Goal: Task Accomplishment & Management: Complete application form

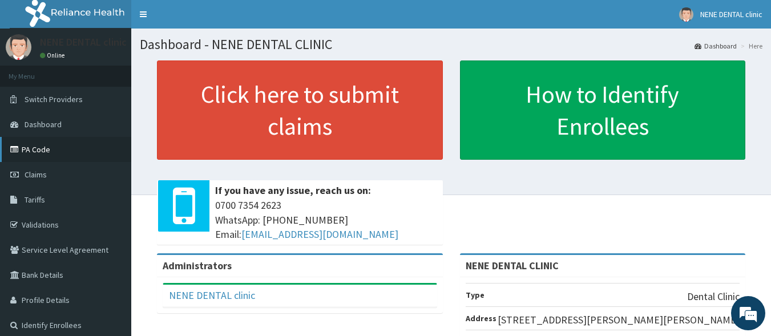
click at [44, 151] on link "PA Code" at bounding box center [65, 149] width 131 height 25
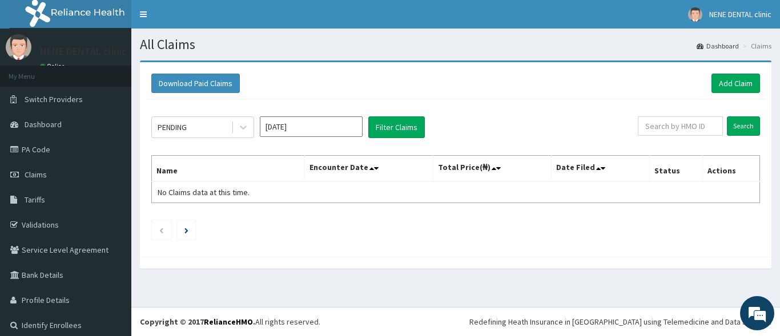
click at [291, 131] on input "[DATE]" at bounding box center [311, 126] width 103 height 21
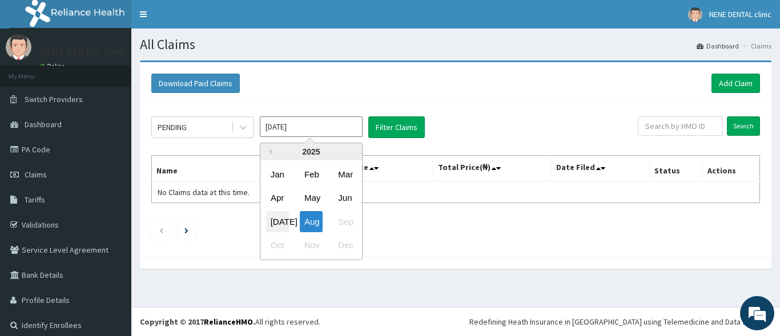
click at [284, 214] on div "Jul" at bounding box center [277, 221] width 23 height 21
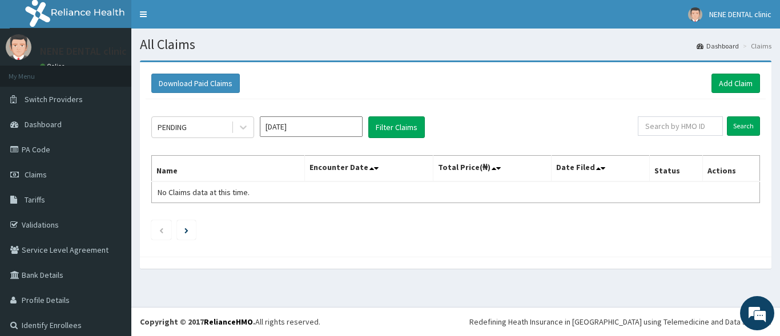
type input "Jul 2025"
click at [396, 133] on button "Filter Claims" at bounding box center [396, 127] width 57 height 22
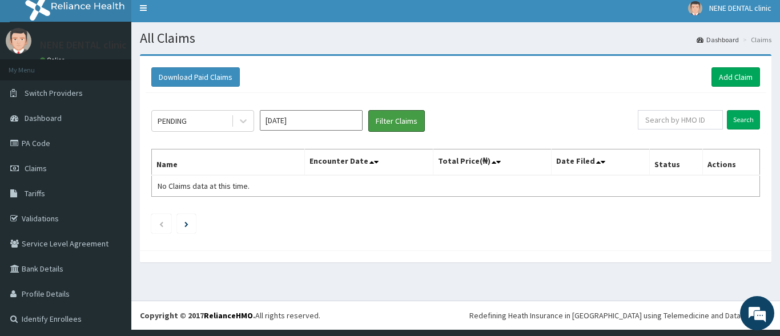
scroll to position [7, 0]
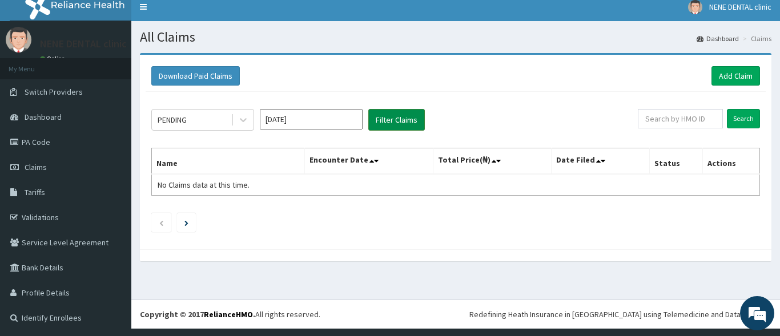
click at [398, 124] on button "Filter Claims" at bounding box center [396, 120] width 57 height 22
click at [196, 118] on div "PENDING" at bounding box center [191, 120] width 79 height 18
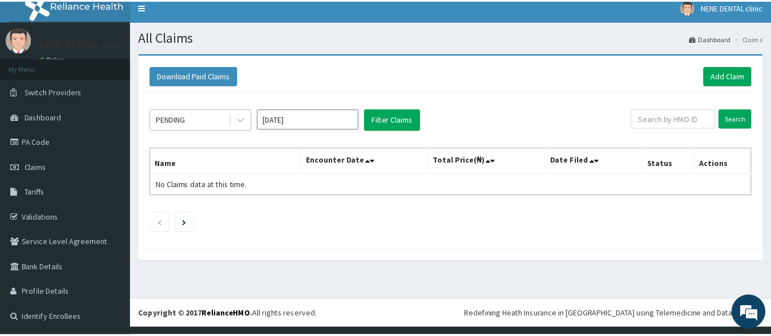
scroll to position [0, 0]
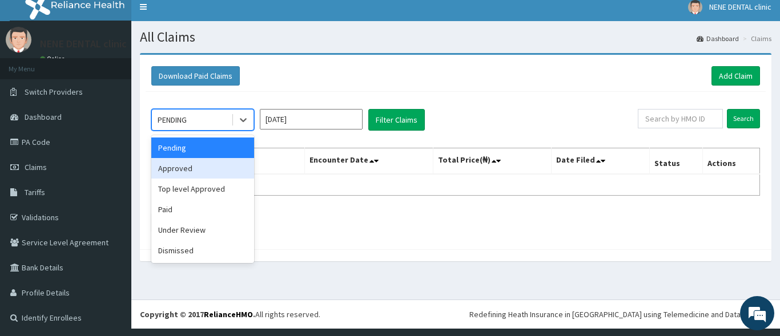
click at [180, 166] on div "Approved" at bounding box center [202, 168] width 103 height 21
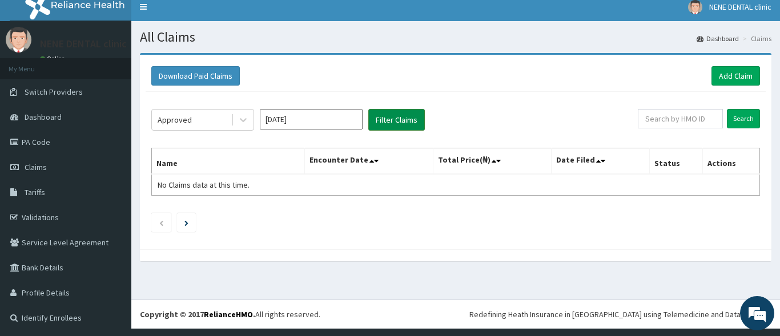
click at [400, 119] on button "Filter Claims" at bounding box center [396, 120] width 57 height 22
click at [204, 117] on div "Approved" at bounding box center [191, 120] width 79 height 18
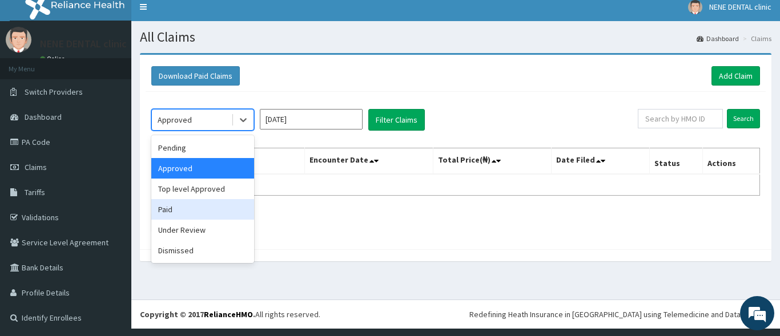
click at [171, 211] on div "Paid" at bounding box center [202, 209] width 103 height 21
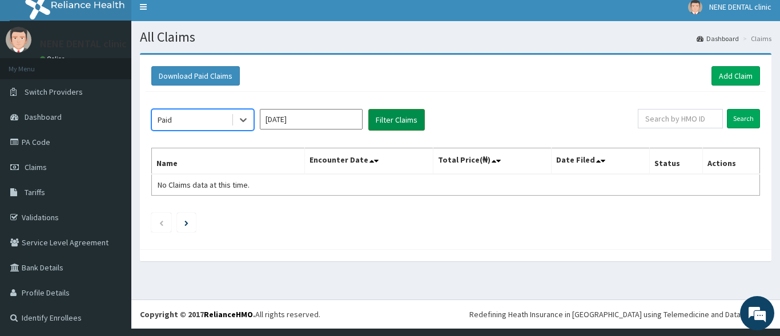
click at [401, 122] on button "Filter Claims" at bounding box center [396, 120] width 57 height 22
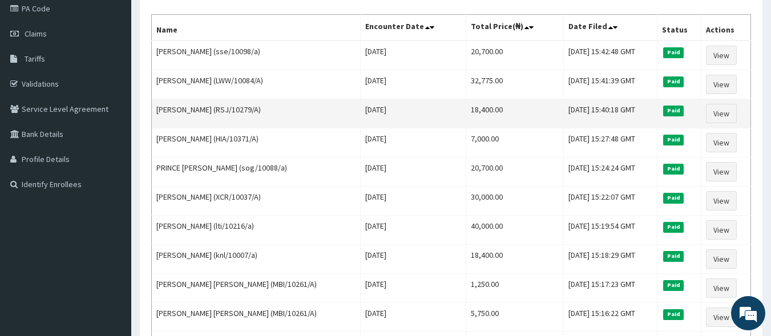
scroll to position [27, 0]
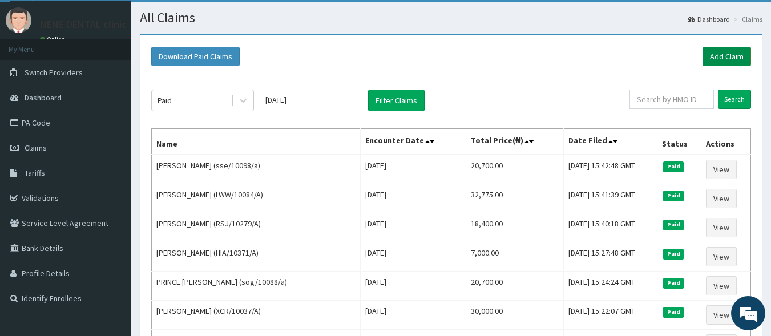
click at [739, 53] on link "Add Claim" at bounding box center [727, 56] width 49 height 19
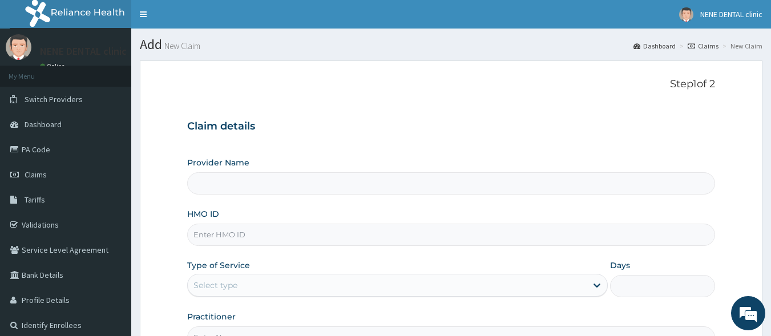
type input "NENE DENTAL CLINIC"
click at [247, 234] on input "HMO ID" at bounding box center [451, 235] width 529 height 22
paste input "TDG/10016/A"
type input "TDG/10016/A"
click at [260, 94] on div "Step 1 of 2 Claim details Provider Name NENE DENTAL CLINIC HMO ID TDG/10016/A T…" at bounding box center [451, 213] width 529 height 271
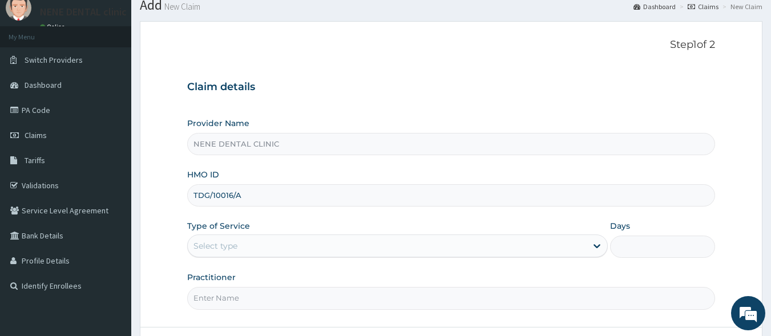
scroll to position [57, 0]
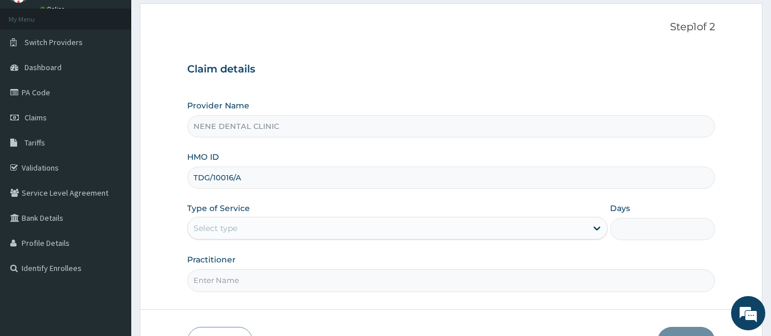
click at [240, 235] on div "Select type" at bounding box center [387, 228] width 399 height 18
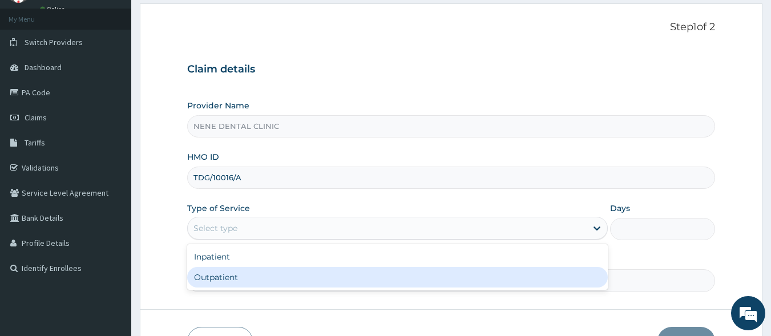
click at [231, 278] on div "Outpatient" at bounding box center [397, 277] width 421 height 21
type input "1"
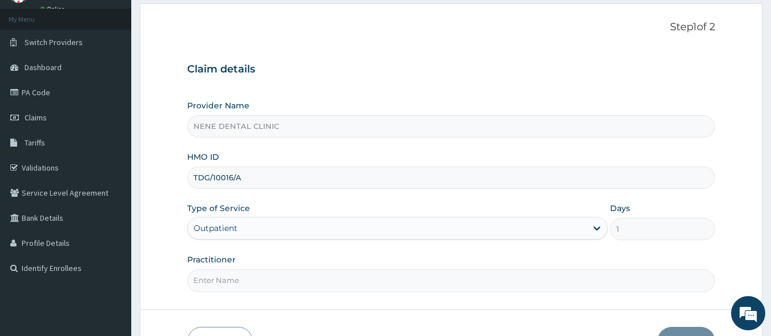
click at [231, 281] on input "Practitioner" at bounding box center [451, 281] width 529 height 22
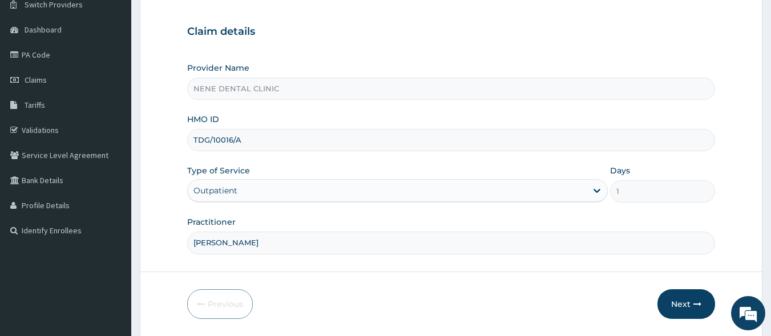
scroll to position [133, 0]
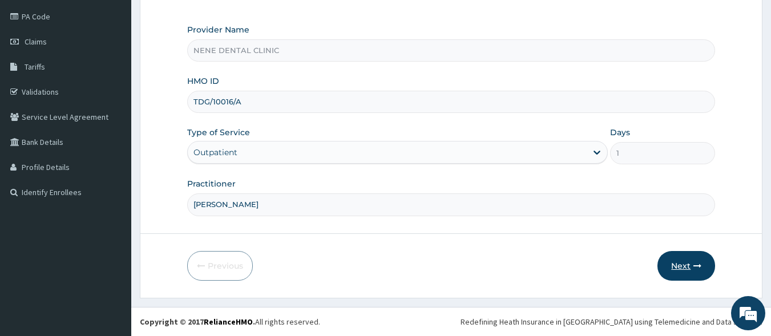
type input "[PERSON_NAME]"
click at [683, 272] on button "Next" at bounding box center [687, 266] width 58 height 30
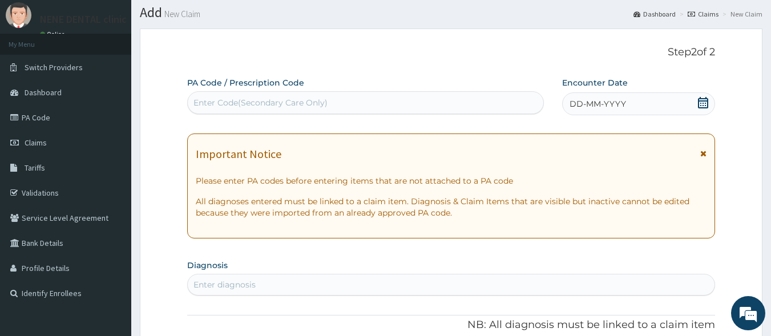
scroll to position [0, 0]
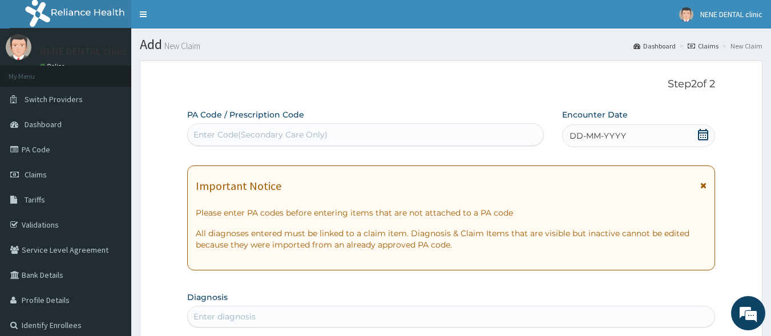
click at [304, 134] on div "Enter Code(Secondary Care Only)" at bounding box center [261, 134] width 134 height 11
paste input "PA/AD5496"
type input "PA/AD5496"
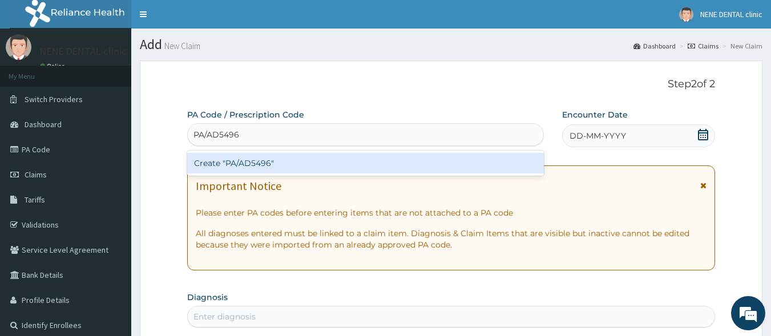
click at [208, 165] on div "Create "PA/AD5496"" at bounding box center [365, 163] width 357 height 21
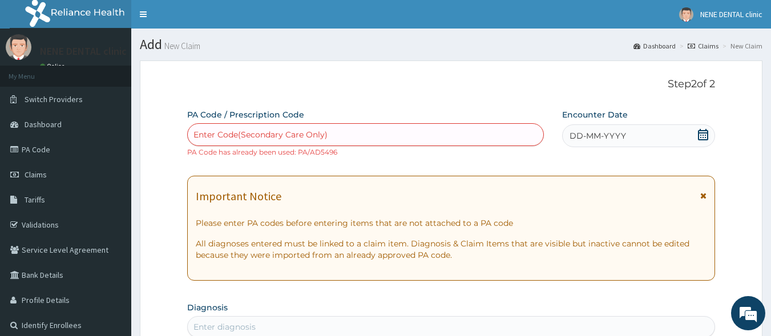
click at [715, 43] on link "Claims" at bounding box center [703, 46] width 31 height 10
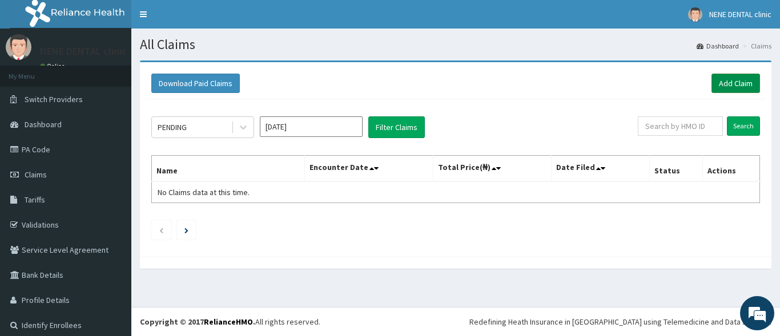
click at [737, 87] on link "Add Claim" at bounding box center [735, 83] width 49 height 19
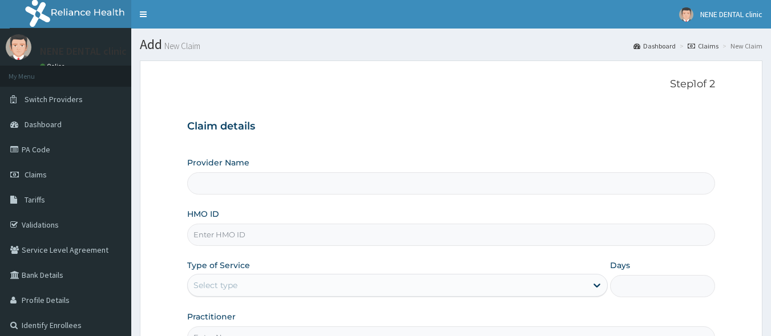
type input "NENE DENTAL CLINIC"
click at [242, 235] on input "HMO ID" at bounding box center [451, 235] width 529 height 22
paste input "SPS/10036/A"
type input "SPS/10036/A"
click at [214, 284] on div "Select type" at bounding box center [216, 285] width 44 height 11
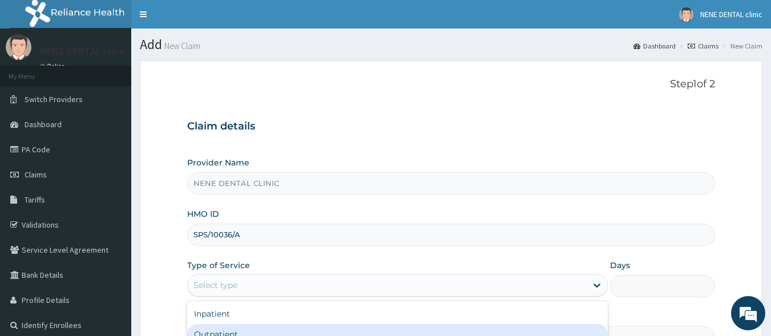
click at [215, 333] on div "Outpatient" at bounding box center [397, 334] width 421 height 21
type input "1"
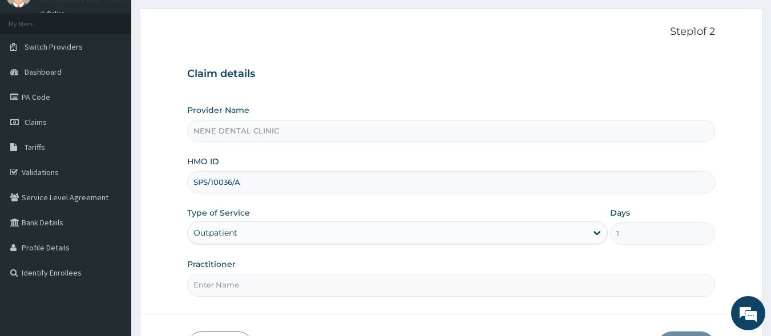
scroll to position [114, 0]
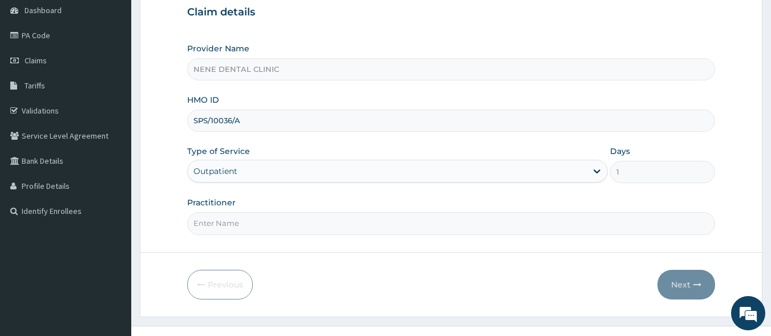
click at [228, 219] on input "Practitioner" at bounding box center [451, 223] width 529 height 22
type input "dr salu"
click at [666, 283] on button "Next" at bounding box center [687, 285] width 58 height 30
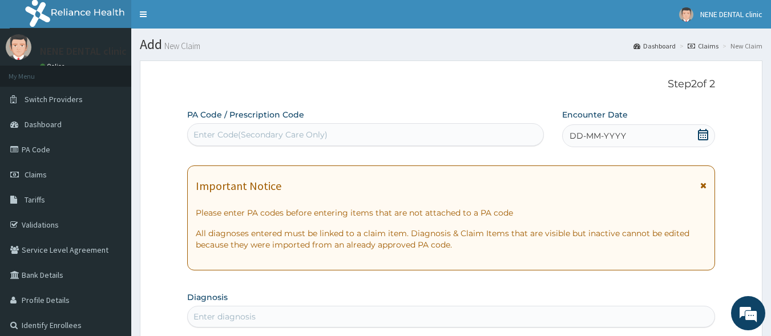
click at [271, 138] on div "Enter Code(Secondary Care Only)" at bounding box center [261, 134] width 134 height 11
paste input "PA/D601B7"
type input "PA/D601B7"
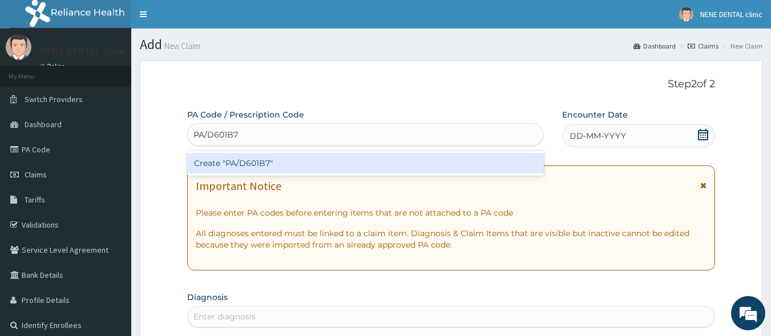
click at [225, 160] on div "Create "PA/D601B7"" at bounding box center [365, 163] width 357 height 21
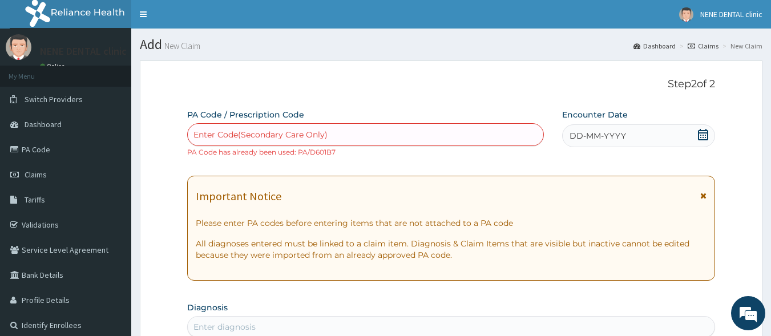
click at [709, 47] on link "Claims" at bounding box center [703, 46] width 31 height 10
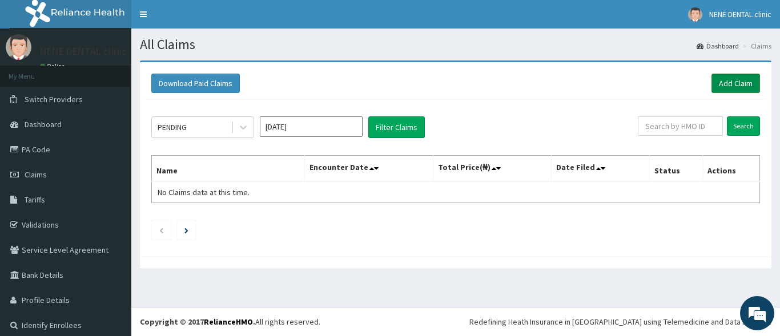
click at [725, 84] on link "Add Claim" at bounding box center [735, 83] width 49 height 19
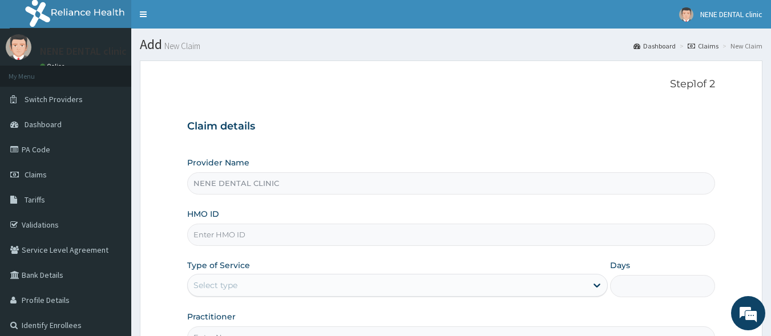
click at [247, 231] on input "HMO ID" at bounding box center [451, 235] width 529 height 22
paste input "ctv/10007/a"
type input "ctv/10007/a"
click at [186, 250] on form "Step 1 of 2 Claim details Provider Name NENE DENTAL CLINIC HMO ID ctv/10007/a T…" at bounding box center [451, 246] width 623 height 371
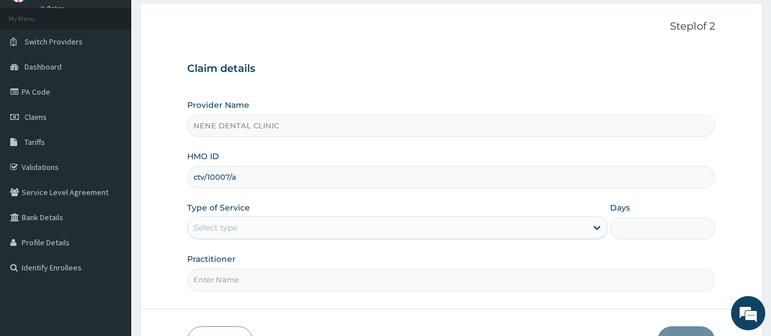
scroll to position [114, 0]
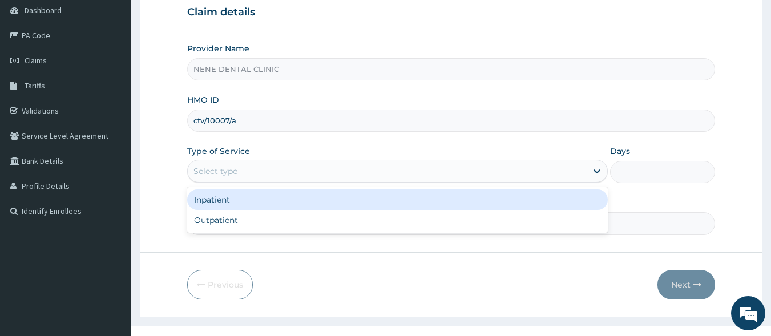
click at [276, 176] on div "Select type" at bounding box center [387, 171] width 399 height 18
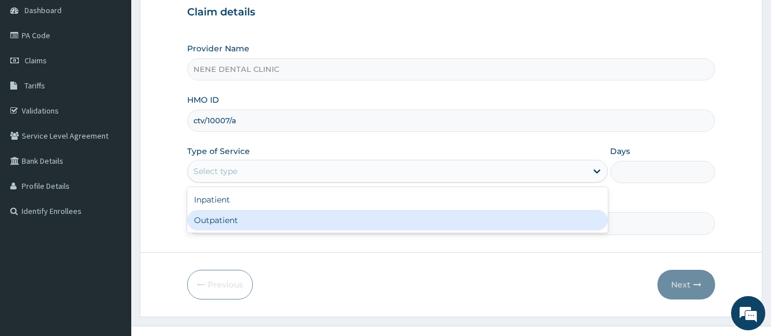
click at [251, 220] on div "Outpatient" at bounding box center [397, 220] width 421 height 21
type input "1"
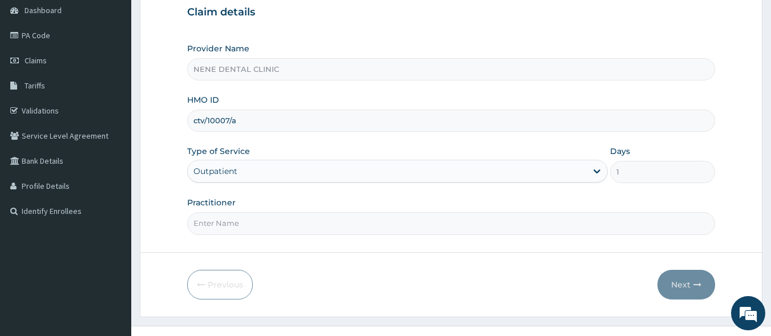
click at [248, 228] on input "Practitioner" at bounding box center [451, 223] width 529 height 22
type input "dr salu"
click at [685, 280] on button "Next" at bounding box center [687, 285] width 58 height 30
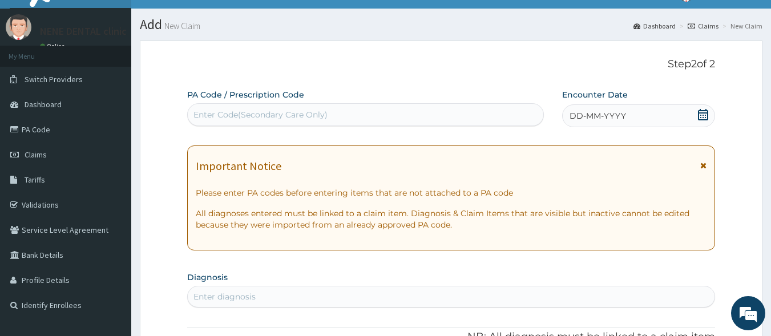
scroll to position [0, 0]
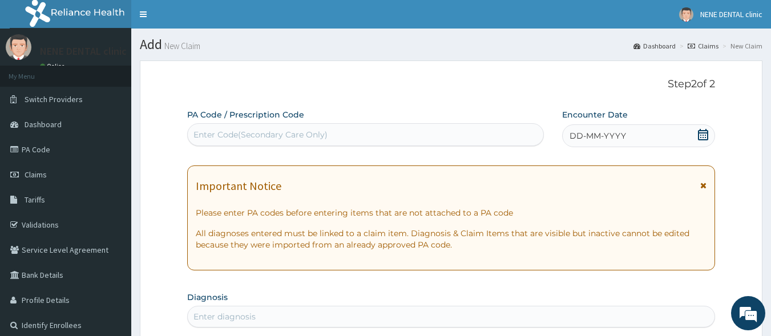
click at [311, 144] on div "Enter Code(Secondary Care Only)" at bounding box center [366, 135] width 356 height 18
paste input "PA/28FB09"
type input "PA/28FB09"
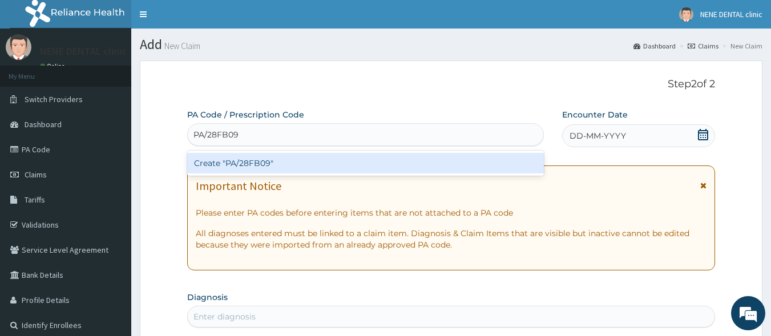
click at [222, 160] on div "Create "PA/28FB09"" at bounding box center [365, 163] width 357 height 21
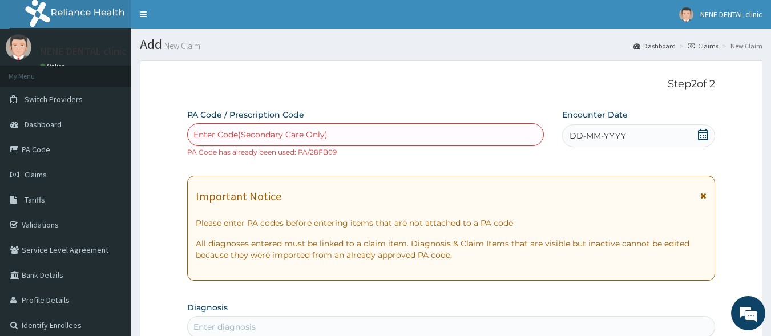
click at [718, 43] on link "Claims" at bounding box center [703, 46] width 31 height 10
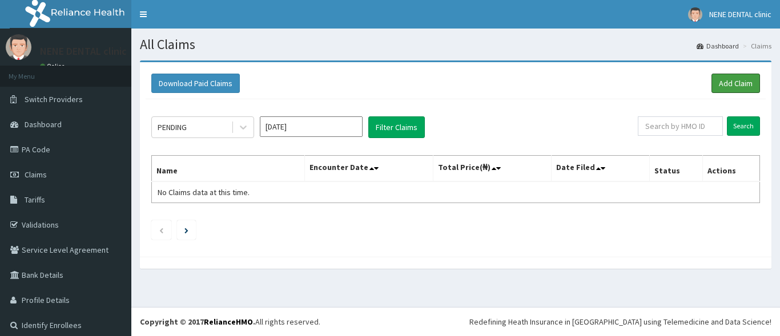
click at [742, 83] on link "Add Claim" at bounding box center [735, 83] width 49 height 19
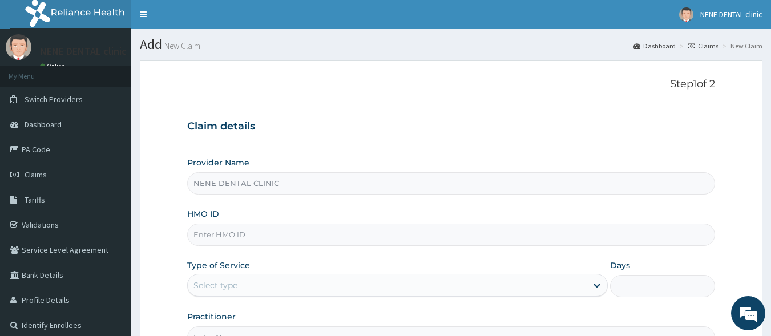
click at [239, 237] on input "HMO ID" at bounding box center [451, 235] width 529 height 22
paste input "srf/10055/b"
type input "srf/10055/b"
click at [196, 282] on div "Select type" at bounding box center [216, 285] width 44 height 11
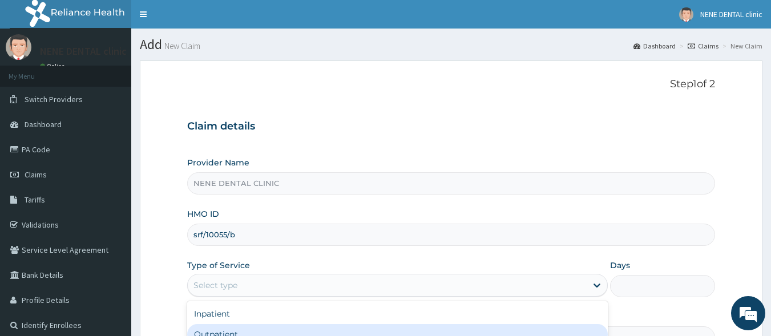
click at [216, 329] on div "Outpatient" at bounding box center [397, 334] width 421 height 21
type input "1"
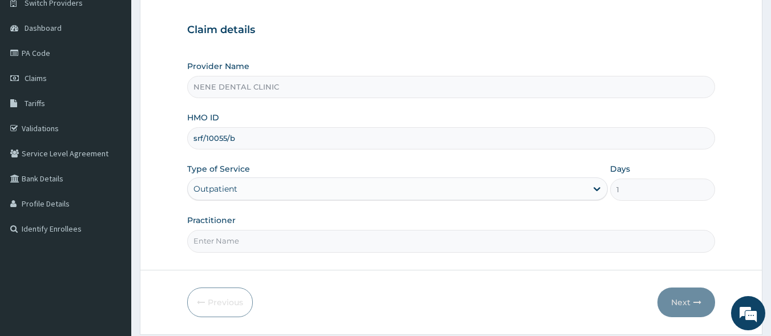
scroll to position [133, 0]
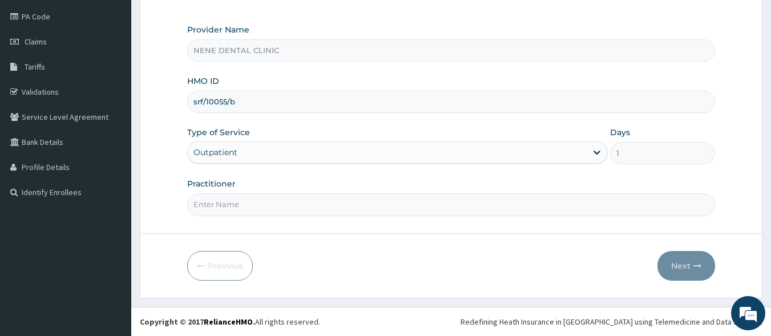
click at [252, 202] on input "Practitioner" at bounding box center [451, 205] width 529 height 22
type input "[PERSON_NAME]"
click at [682, 266] on button "Next" at bounding box center [687, 266] width 58 height 30
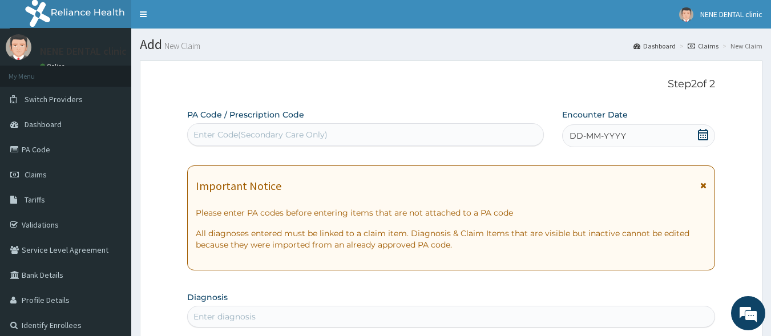
click at [300, 134] on div "Enter Code(Secondary Care Only)" at bounding box center [261, 134] width 134 height 11
paste input "PA/5605EB"
type input "PA/5605EB"
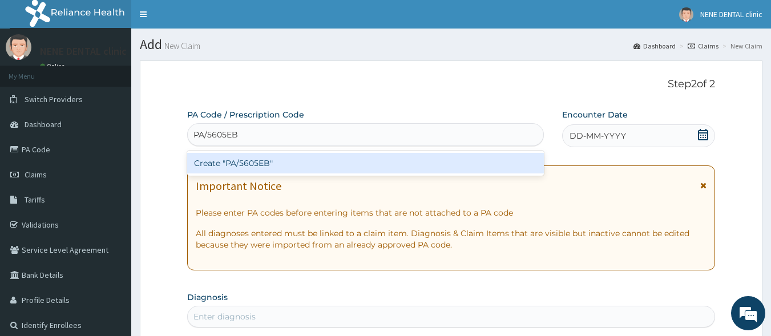
click at [267, 162] on div "Create "PA/5605EB"" at bounding box center [365, 163] width 357 height 21
